Goal: Communication & Community: Participate in discussion

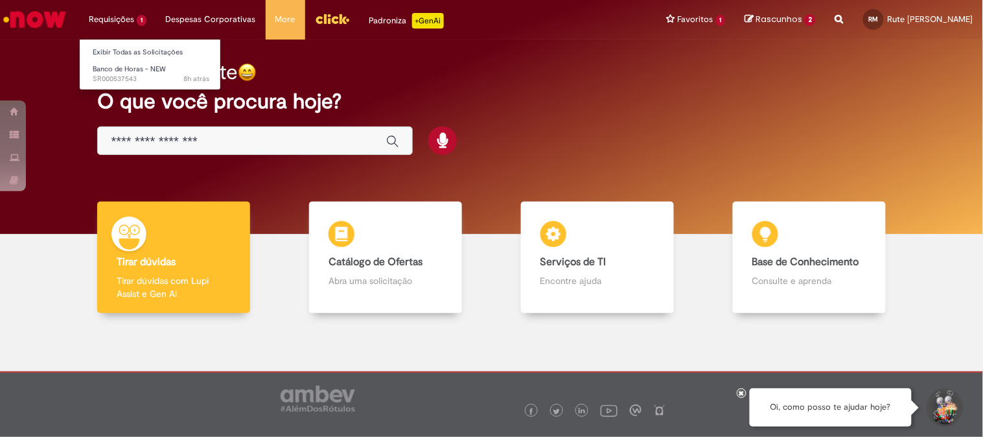
click at [97, 18] on li "Requisições 1 Exibir Todas as Solicitações Banco de Horas - NEW 8h atrás 8 hora…" at bounding box center [117, 19] width 77 height 39
click at [108, 62] on link "Banco de Horas - NEW 8h atrás 8 horas atrás SR000537543" at bounding box center [151, 74] width 143 height 24
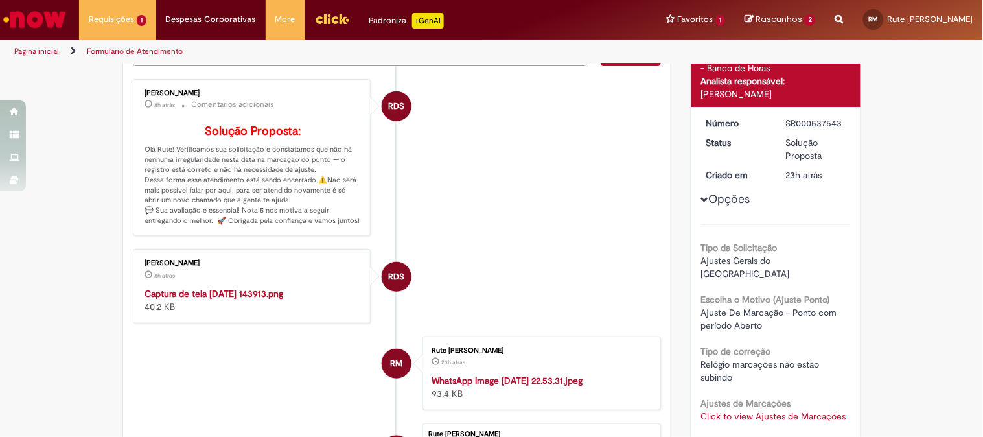
scroll to position [280, 0]
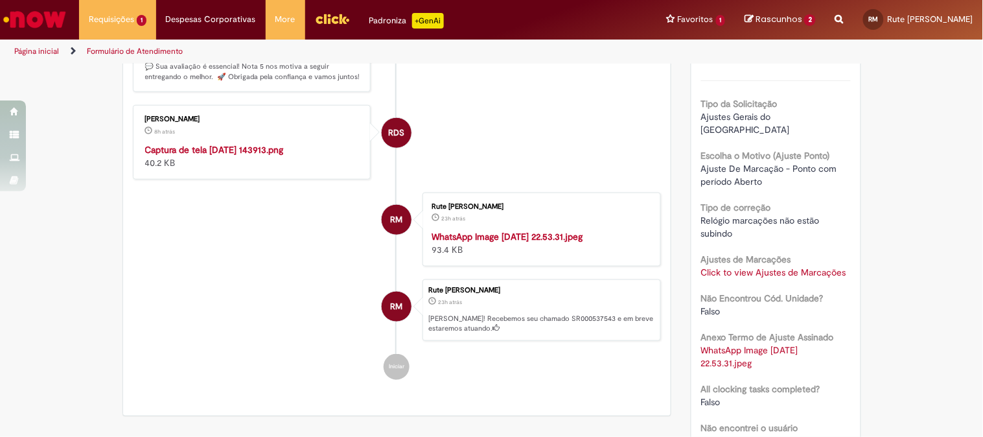
click at [253, 143] on img "Histórico de tíquete" at bounding box center [253, 143] width 216 height 0
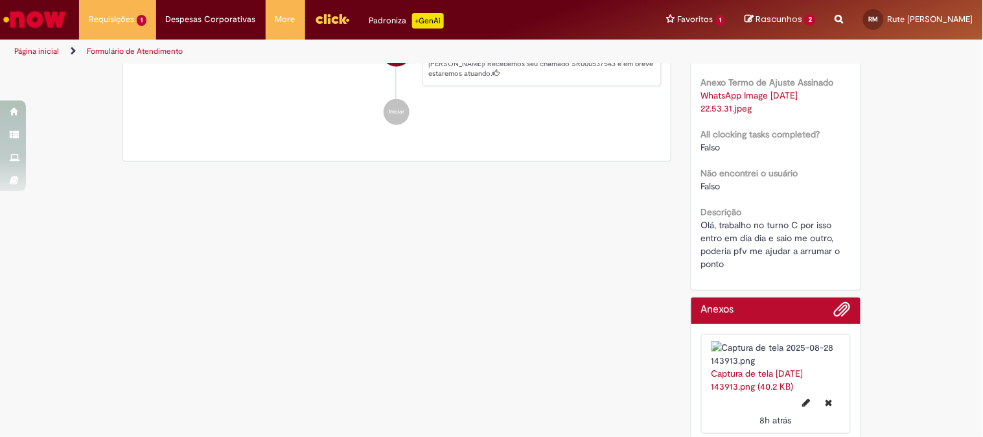
scroll to position [391, 0]
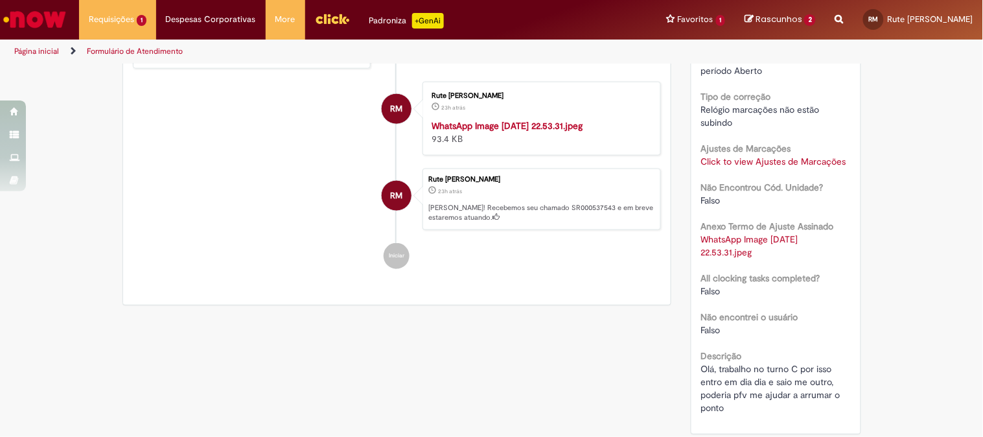
click at [534, 119] on img "Histórico de tíquete" at bounding box center [540, 119] width 216 height 0
click at [225, 156] on li "RM [PERSON_NAME] 23h atrás 23 horas atrás WhatsApp Image [DATE] 22.53.31.jpeg 9…" at bounding box center [397, 119] width 529 height 74
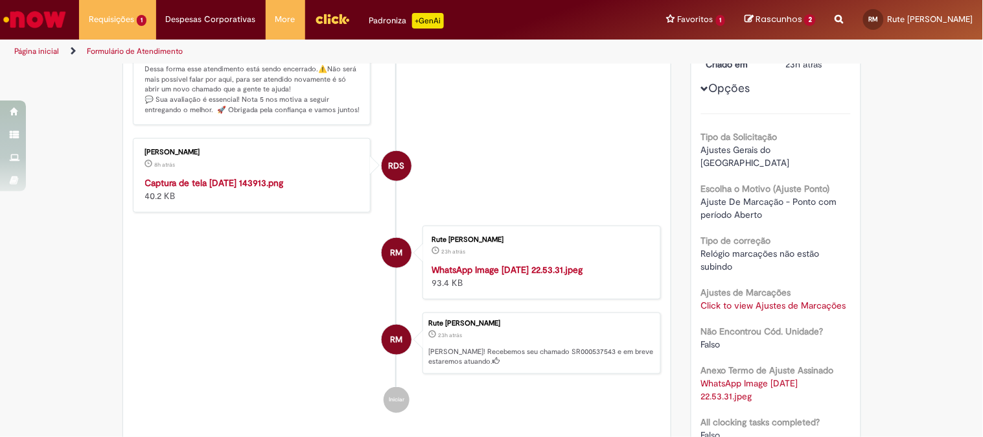
click at [255, 170] on div "[PERSON_NAME] 8h atrás 8 horas atrás Captura de tela [DATE] 143913.png 40.2 KB" at bounding box center [252, 175] width 231 height 66
click at [244, 176] on img "Histórico de tíquete" at bounding box center [253, 176] width 216 height 0
click at [250, 176] on img "Histórico de tíquete" at bounding box center [253, 176] width 216 height 0
click at [493, 263] on img "Histórico de tíquete" at bounding box center [540, 263] width 216 height 0
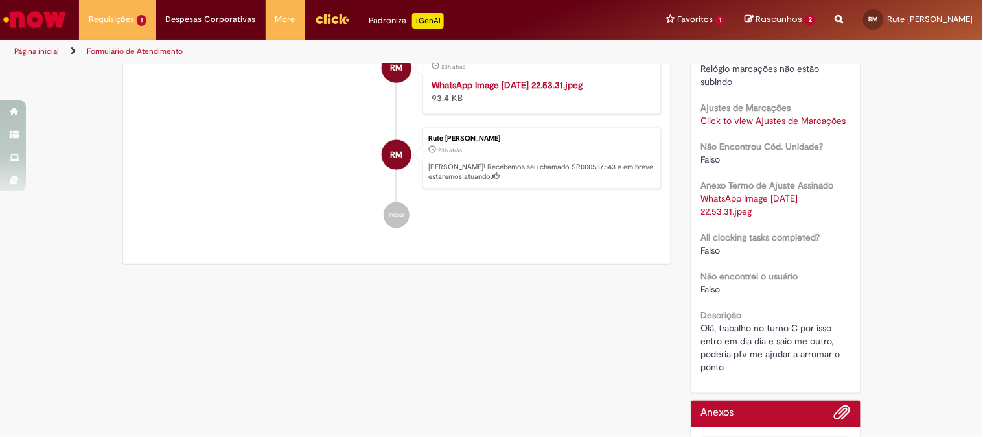
scroll to position [504, 0]
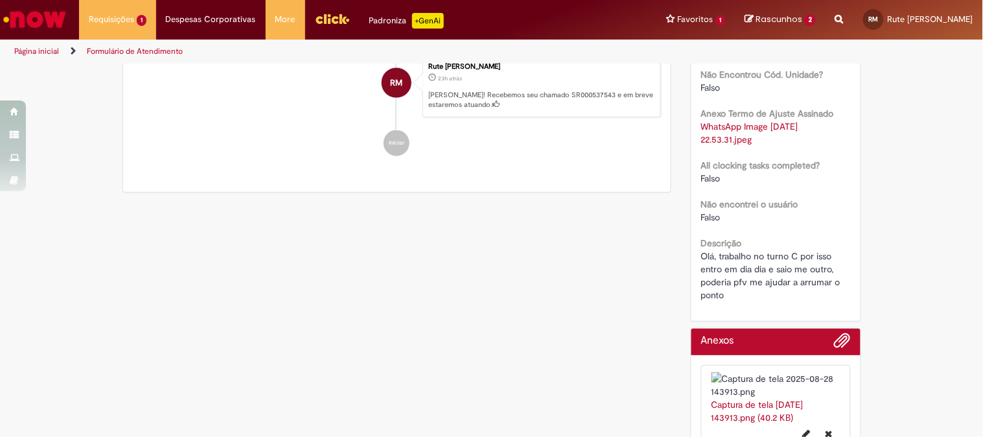
click at [381, 229] on div "RM" at bounding box center [397, 111] width 32 height 264
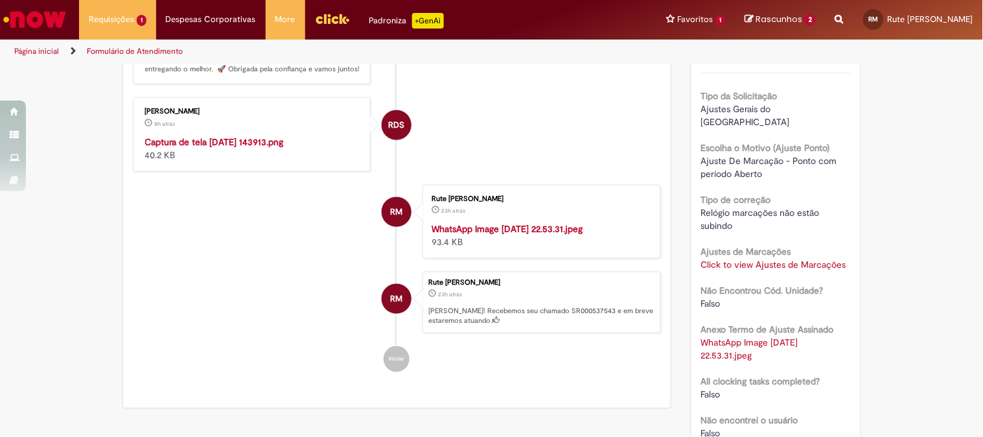
scroll to position [216, 0]
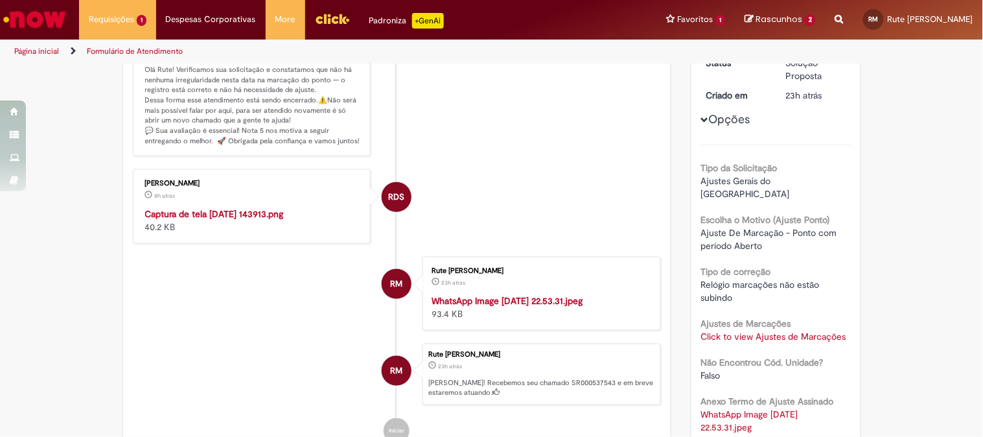
click at [218, 207] on img "Histórico de tíquete" at bounding box center [253, 207] width 216 height 0
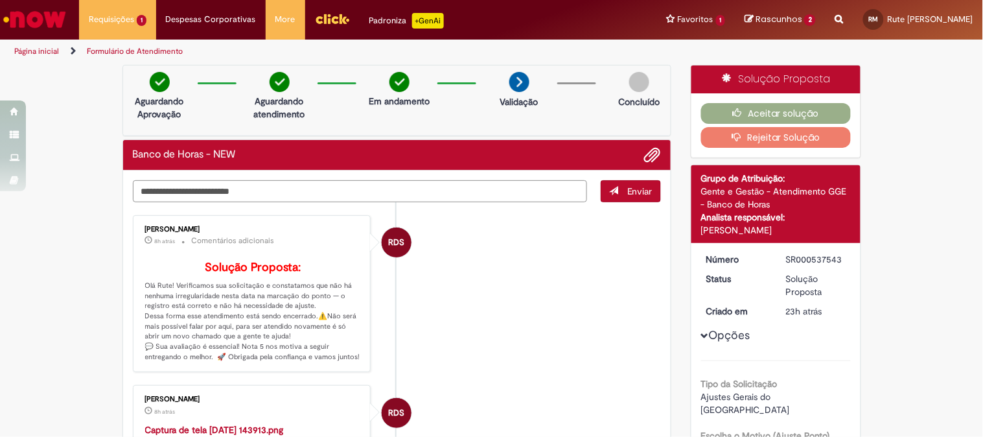
click at [342, 193] on textarea "Digite sua mensagem aqui..." at bounding box center [360, 191] width 455 height 22
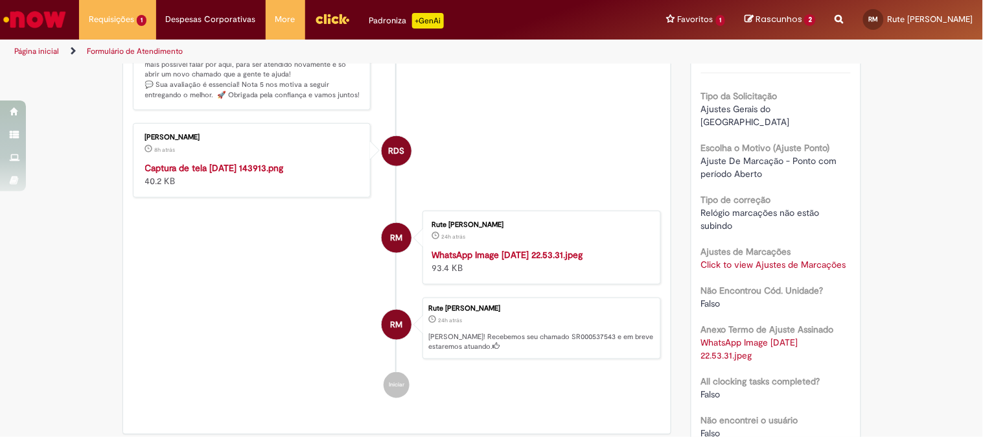
scroll to position [360, 0]
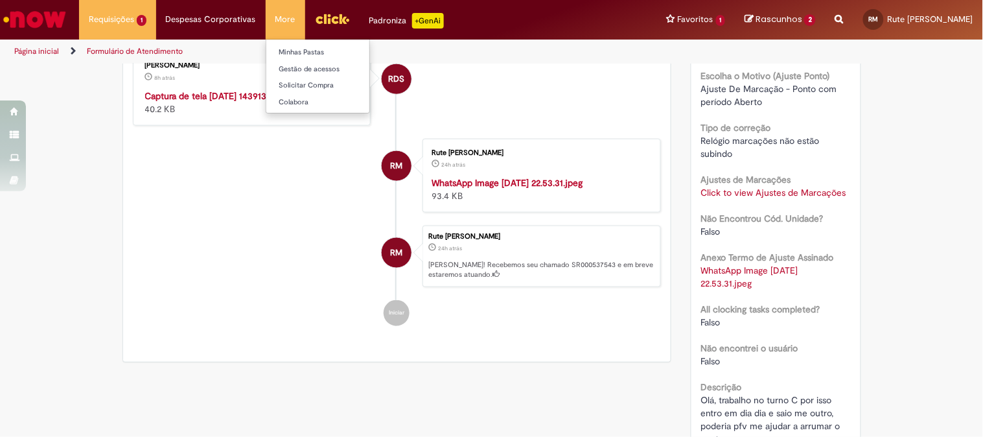
type textarea "**********"
